Goal: Task Accomplishment & Management: Find specific page/section

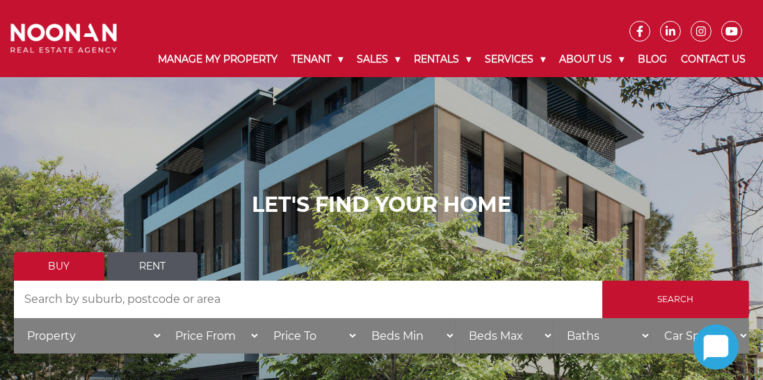
click at [175, 267] on link "Rent" at bounding box center [152, 266] width 90 height 29
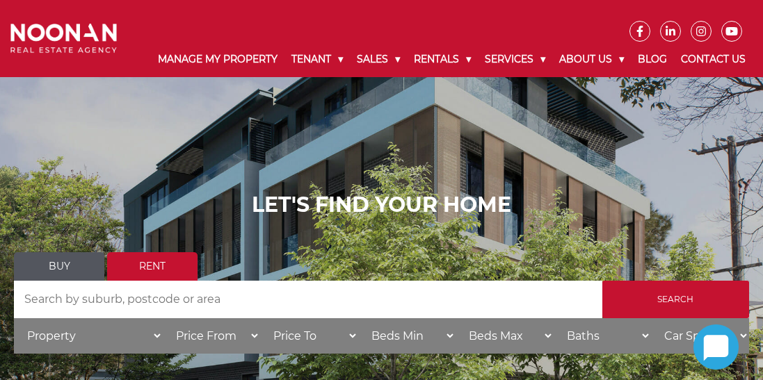
click at [360, 300] on input "Search by Address" at bounding box center [308, 300] width 588 height 38
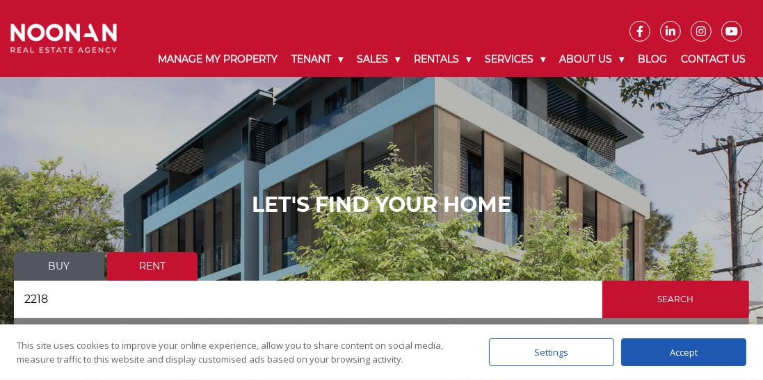
type input "2218"
click at [679, 357] on div "Accept" at bounding box center [683, 353] width 125 height 28
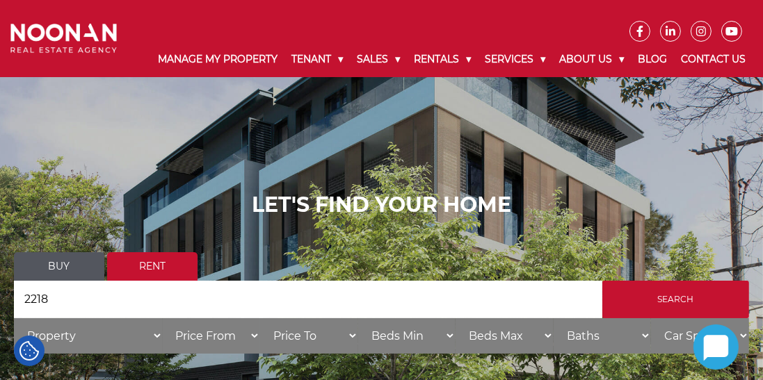
click at [693, 309] on input "Search" at bounding box center [675, 300] width 147 height 38
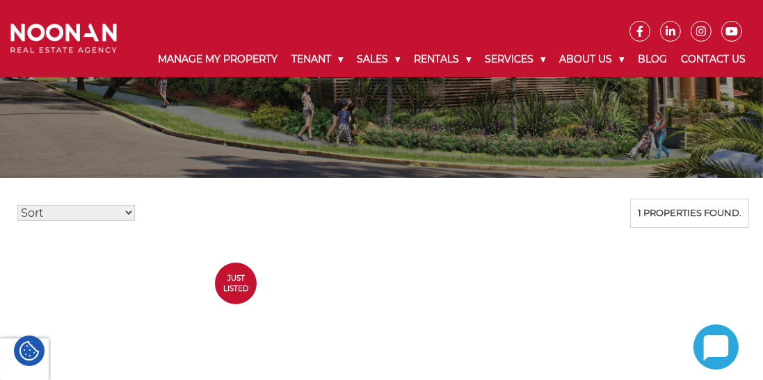
scroll to position [240, 0]
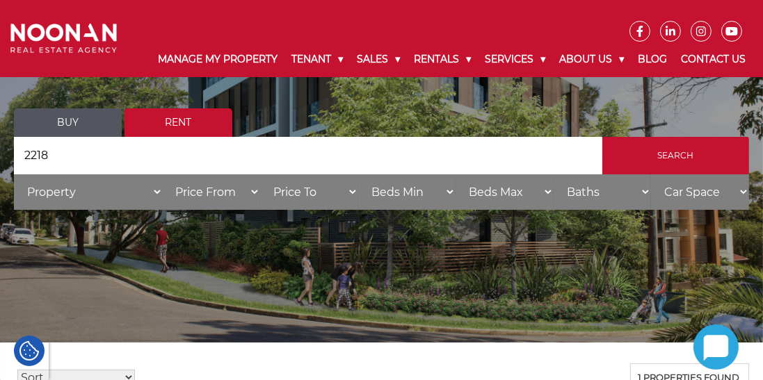
scroll to position [0, 0]
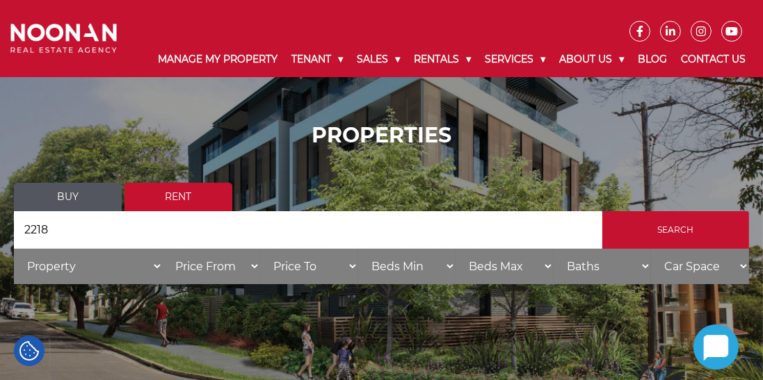
click at [154, 264] on select "Property House Unit Apartment Other Villa Duplex Semi-detached Townhouse Terrac…" at bounding box center [88, 266] width 149 height 35
click at [14, 249] on select "Property House Unit Apartment Other Villa Duplex Semi-detached Townhouse Terrac…" at bounding box center [88, 266] width 149 height 35
click at [160, 267] on select "Property House Unit Apartment Other Villa Duplex Semi-detached Townhouse Terrac…" at bounding box center [88, 266] width 149 height 35
select select "Unit"
click at [14, 249] on select "Property House Unit Apartment Other Villa Duplex Semi-detached Townhouse Terrac…" at bounding box center [88, 266] width 149 height 35
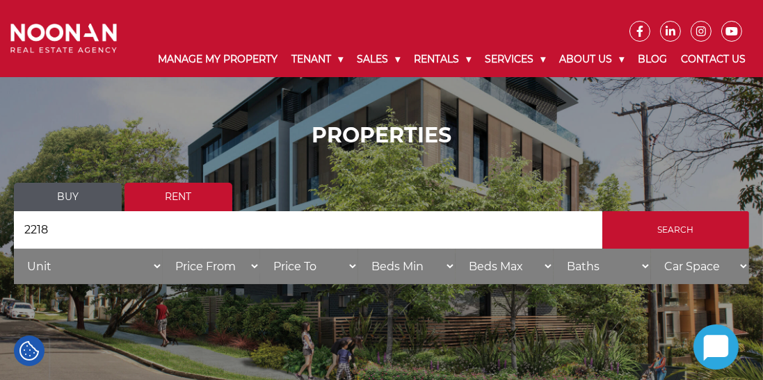
click at [711, 231] on input "Search" at bounding box center [675, 230] width 147 height 38
